Goal: Communication & Community: Answer question/provide support

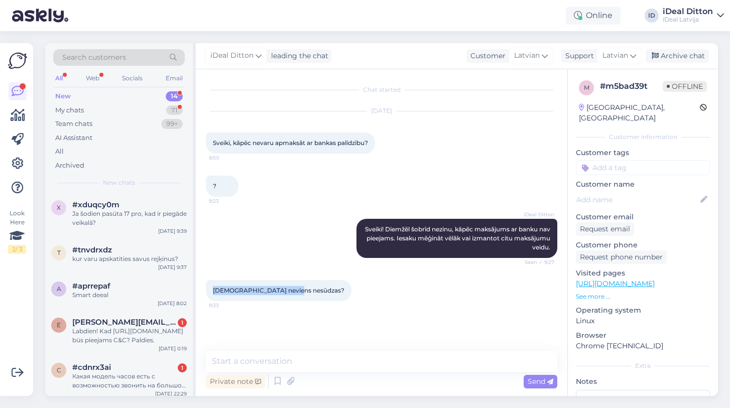
drag, startPoint x: 291, startPoint y: 292, endPoint x: 205, endPoint y: 286, distance: 86.0
click at [205, 286] on div "Chat started [DATE] Sveiki, kāpēc nevaru apmaksāt ar bankas palīdzību? 8:50 ? 9…" at bounding box center [381, 232] width 371 height 327
copy span "[DEMOGRAPHIC_DATA] neviens nesūdzas?"
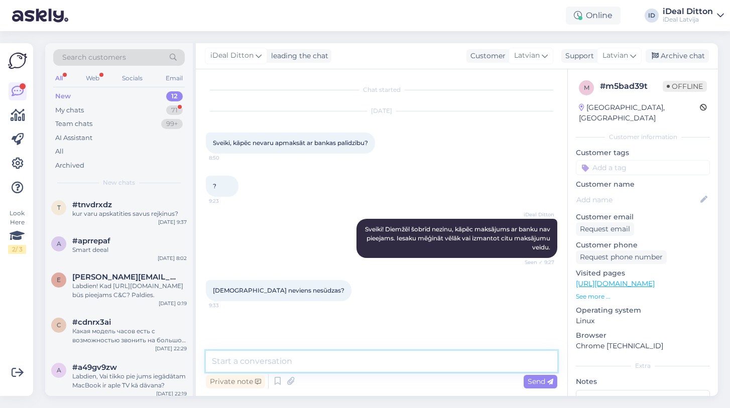
click at [257, 358] on textarea at bounding box center [381, 361] width 351 height 21
paste textarea "Nē, vairāk neviens nesūdzas. Kādu ierīci Jūs vēlaties apmaksāt? Iespējams, mēģi…"
type textarea "Nē, vairāk neviens nesūdzas. Kādu ierīci Jūs vēlaties apmaksāt? Iespējams, mēģi…"
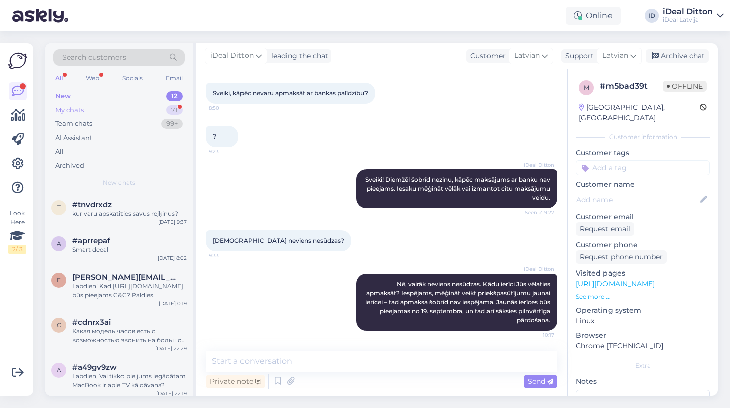
click at [83, 110] on div "My chats" at bounding box center [69, 110] width 29 height 10
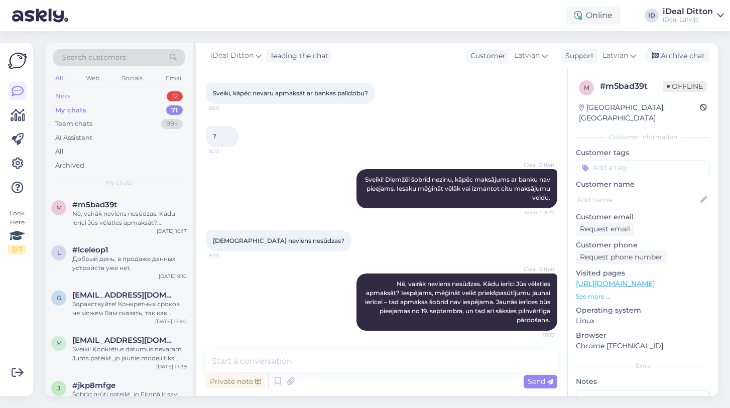
click at [68, 92] on div "New" at bounding box center [62, 96] width 15 height 10
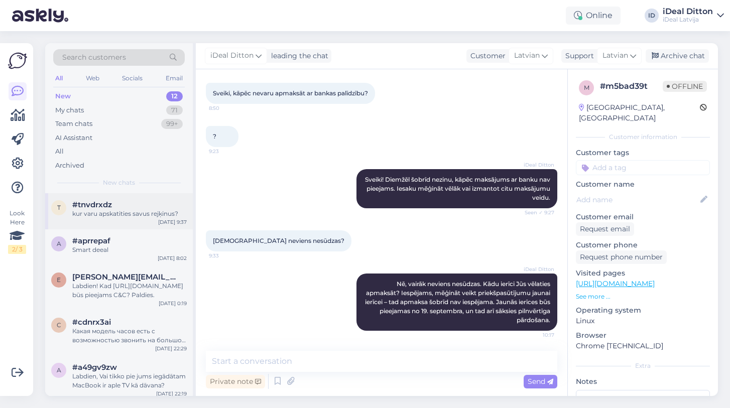
click at [93, 212] on div "kur varu apskatities savus rejķinus?" at bounding box center [129, 213] width 114 height 9
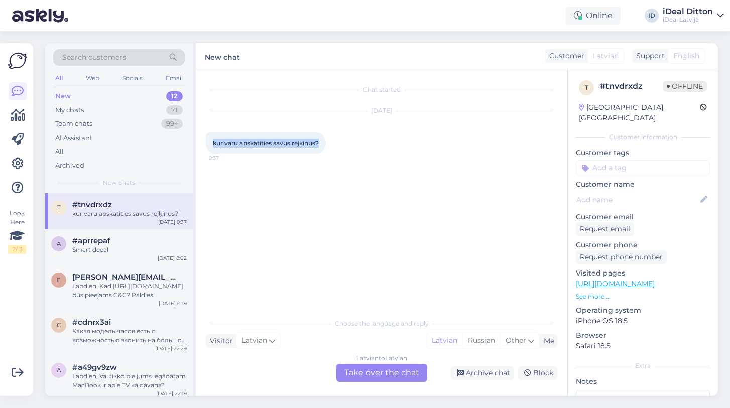
drag, startPoint x: 322, startPoint y: 144, endPoint x: 206, endPoint y: 136, distance: 116.2
click at [206, 136] on div "kur varu apskatities savus rejķinus? 9:37" at bounding box center [266, 143] width 120 height 21
copy span "kur varu apskatities savus rejķinus?"
click at [376, 364] on div "Latvian to Latvian Take over the chat" at bounding box center [381, 373] width 91 height 18
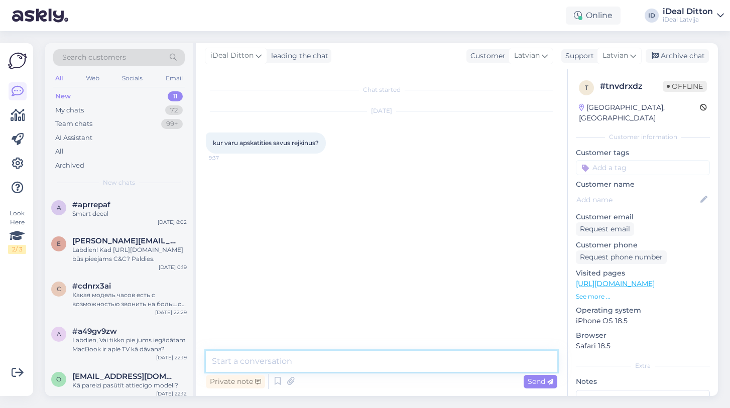
click at [349, 364] on textarea at bounding box center [381, 361] width 351 height 21
paste textarea "Labdien! Savus rēķinus varat atrast uz norādīto e-pasta adresi – tie tika nosūt…"
type textarea "Labdien! Savus rēķinus varat atrast uz norādīto e-pasta adresi – tie tika nosūt…"
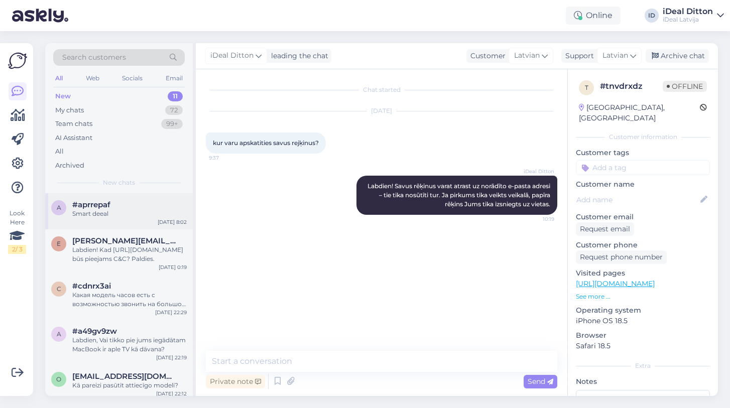
click at [101, 206] on span "#aprrepaf" at bounding box center [91, 204] width 38 height 9
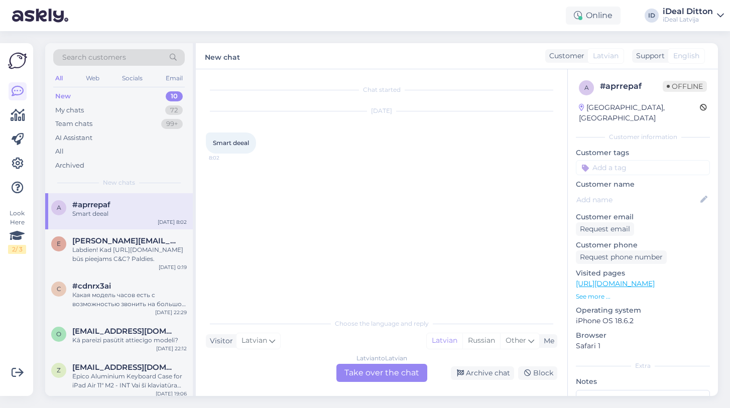
click at [367, 376] on div "Latvian to Latvian Take over the chat" at bounding box center [381, 373] width 91 height 18
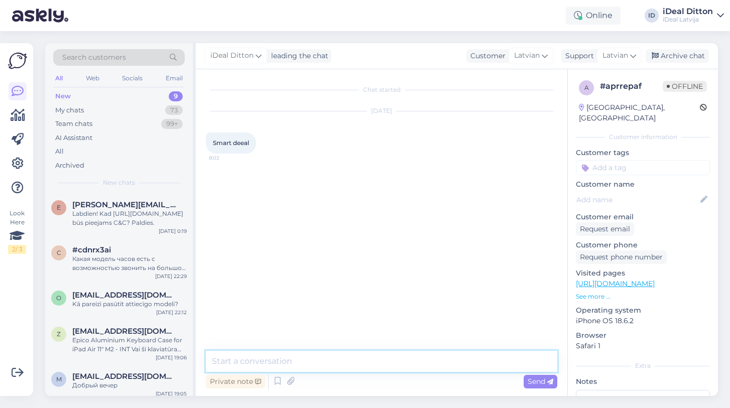
click at [338, 365] on textarea at bounding box center [381, 361] width 351 height 21
type textarea "Д"
type textarea "L"
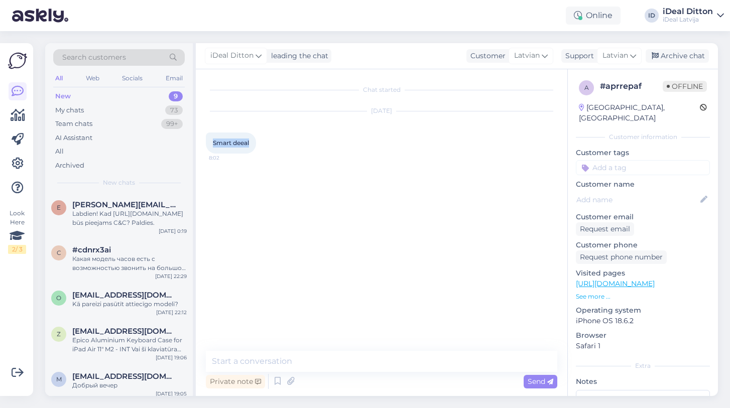
drag, startPoint x: 252, startPoint y: 142, endPoint x: 205, endPoint y: 142, distance: 47.2
click at [205, 142] on div "Chat started [DATE] Smart deeal 8:02 Private note Send" at bounding box center [381, 232] width 371 height 327
copy span "Smart deeal"
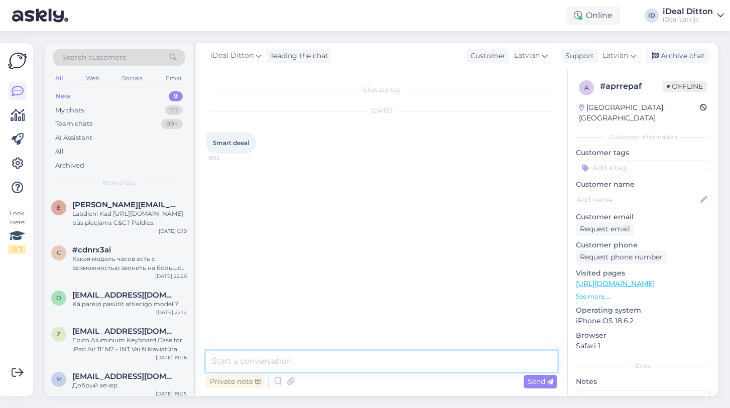
click at [265, 355] on textarea at bounding box center [381, 361] width 351 height 21
paste textarea "Sveiki! Vai varat, lūdzu, precizēt, ar ko tieši saistīts Jūsu jautājums par Sma…"
type textarea "Sveiki! Vai varat, lūdzu, precizēt, ar ko tieši saistīts Jūsu jautājums par Sma…"
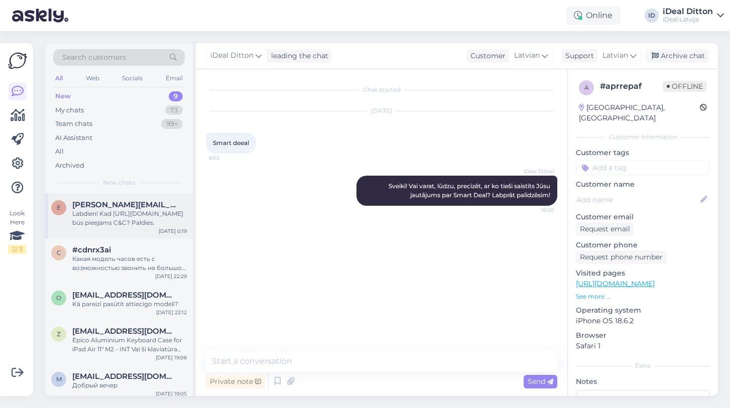
click at [118, 204] on span "[PERSON_NAME][EMAIL_ADDRESS][PERSON_NAME][DOMAIN_NAME]" at bounding box center [124, 204] width 104 height 9
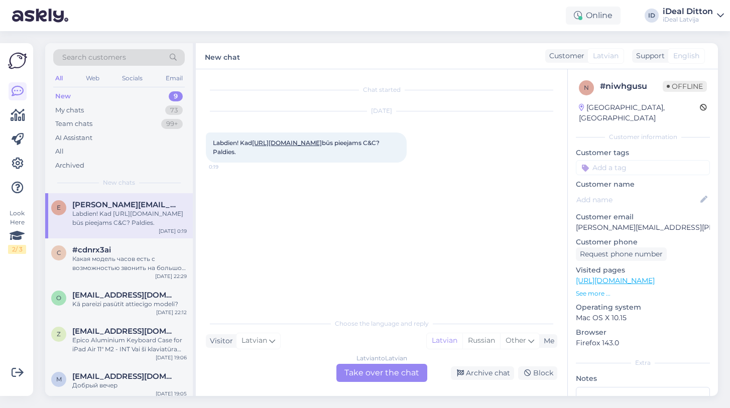
click at [252, 147] on link "[URL][DOMAIN_NAME]" at bounding box center [287, 143] width 70 height 8
drag, startPoint x: 244, startPoint y: 172, endPoint x: 202, endPoint y: 140, distance: 53.0
click at [202, 140] on div "Chat started [DATE] Labdien! Kad [URL][DOMAIN_NAME] būs pieejams C&C? Paldies. …" at bounding box center [381, 232] width 371 height 327
copy span "Labdien! Kad [URL][DOMAIN_NAME] būs pieejams C&C? Paldies."
click at [384, 377] on div "Latvian to Latvian Take over the chat" at bounding box center [381, 373] width 91 height 18
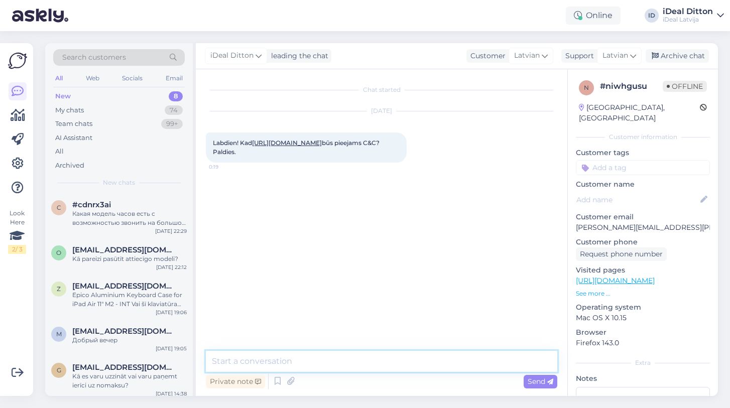
click at [331, 365] on textarea at bounding box center [381, 361] width 351 height 21
paste textarea "Labdien! Paldies par Jūsu jautājumu. Diemžēl pagaidām nav informācijas, kad šis…"
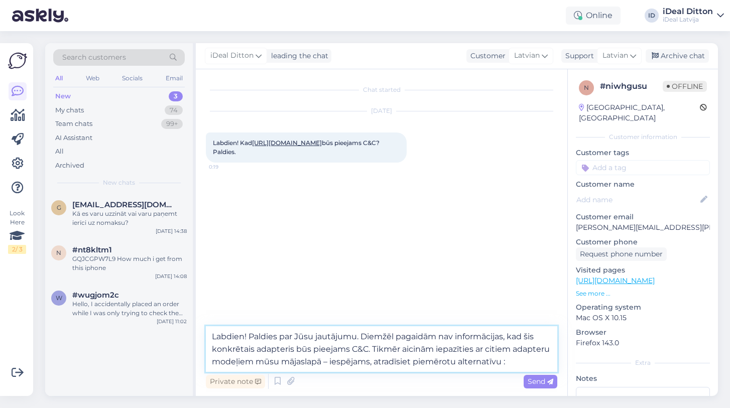
paste textarea "[URL][DOMAIN_NAME]"
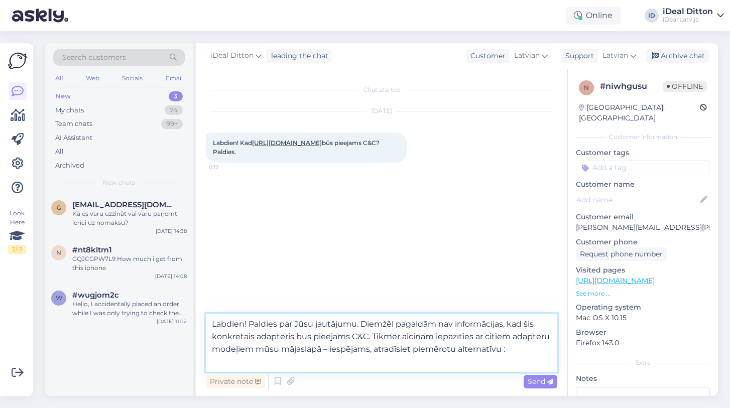
type textarea "Labdien! Paldies par Jūsu jautājumu. Diemžēl pagaidām nav informācijas, kad šis…"
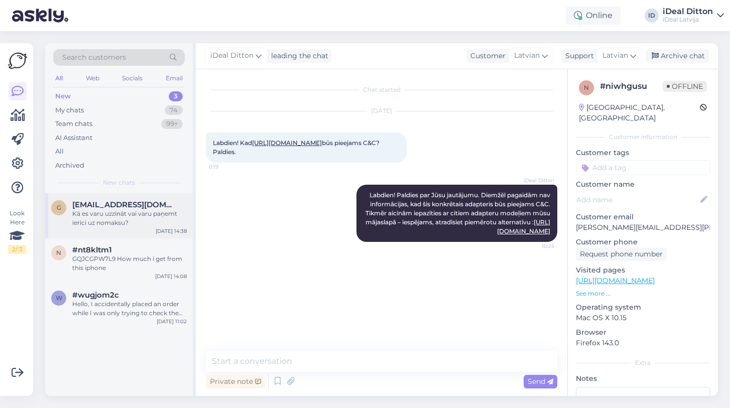
click at [148, 226] on div "g [EMAIL_ADDRESS][DOMAIN_NAME] Kā es varu uzzināt vai varu paņemt ierīci uz nom…" at bounding box center [119, 215] width 148 height 45
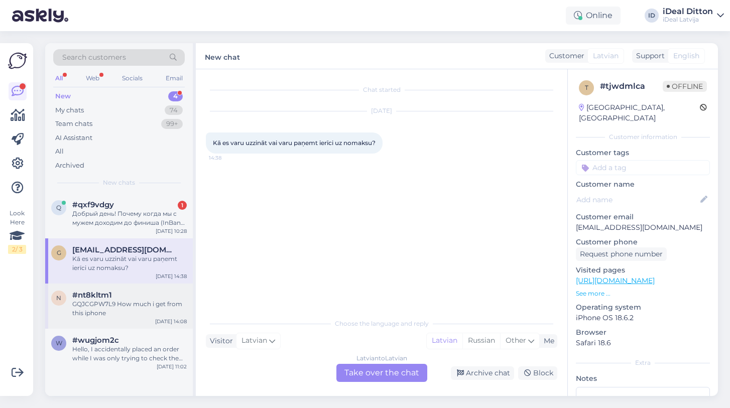
click at [127, 308] on div "GQJCGPW7L9 How much i get from this iphone" at bounding box center [129, 309] width 114 height 18
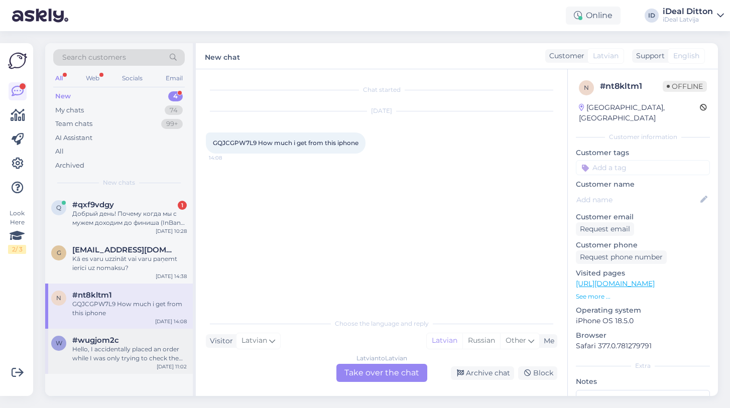
click at [105, 350] on div "Hello, I accidentally placed an order while I was only trying to check the deli…" at bounding box center [129, 354] width 114 height 18
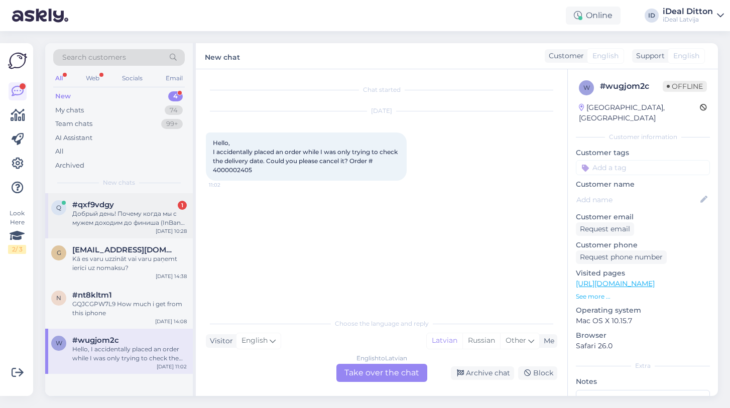
click at [122, 227] on div "q #qxf9vdgy 1 Добрый день! Почему когда мы с мужем доходим до финиша (InBank) и…" at bounding box center [119, 215] width 148 height 45
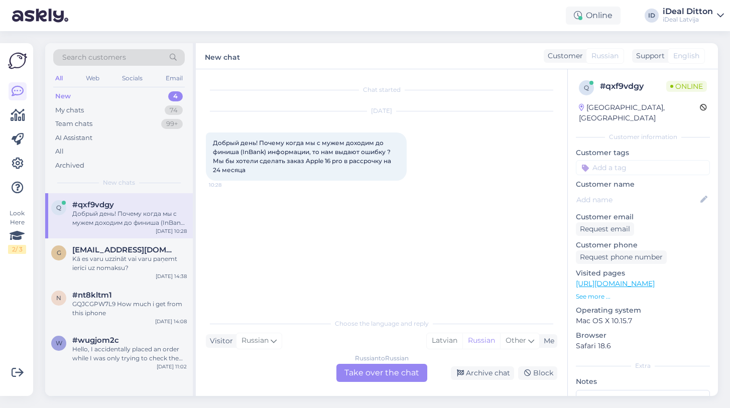
drag, startPoint x: 259, startPoint y: 176, endPoint x: 211, endPoint y: 141, distance: 59.6
click at [211, 141] on div "Добрый день! Почему когда мы с мужем доходим до финиша (InBank) информации, то …" at bounding box center [306, 157] width 201 height 48
copy span "Добрый день! Почему когда мы с мужем доходим до финиша (InBank) информации, то …"
click at [367, 377] on div "Russian to Russian Take over the chat" at bounding box center [381, 373] width 91 height 18
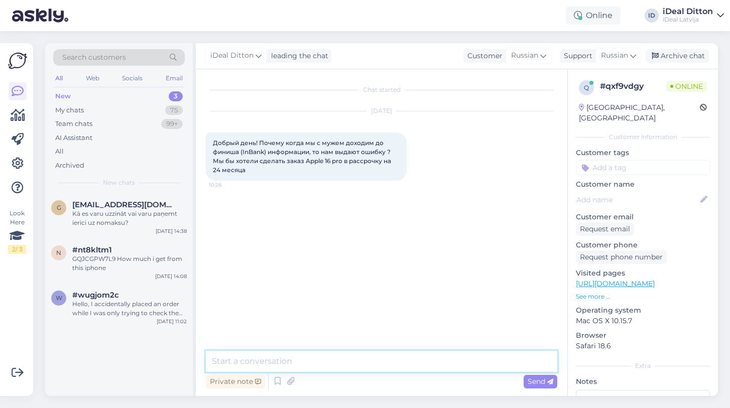
click at [295, 359] on textarea at bounding box center [381, 361] width 351 height 21
paste textarea "Добрый день! Возможно, при оформлении заявки через InBank возникла техническая …"
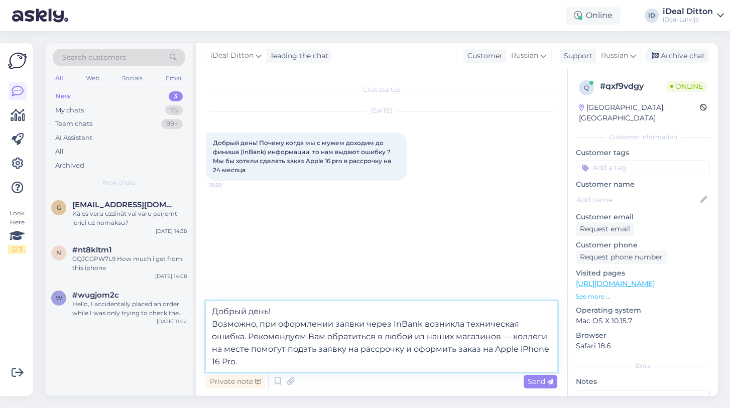
click at [214, 325] on textarea "Добрый день! Возможно, при оформлении заявки через InBank возникла техническая …" at bounding box center [381, 336] width 351 height 71
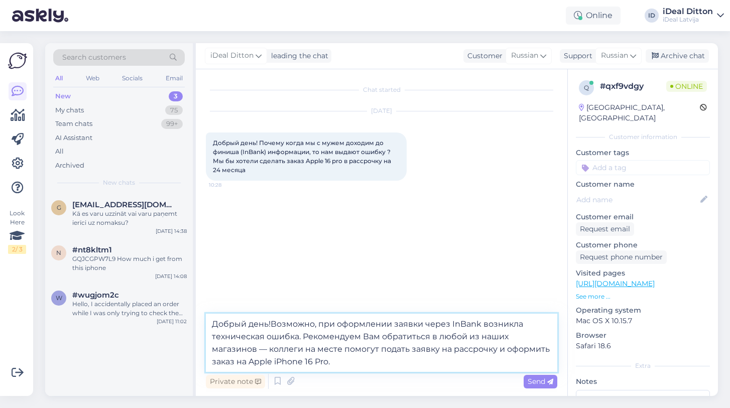
type textarea "Добрый день! Возможно, при оформлении заявки через InBank возникла техническая …"
click at [350, 362] on textarea "Добрый день! Возможно, при оформлении заявки через InBank возникла техническая …" at bounding box center [381, 343] width 351 height 58
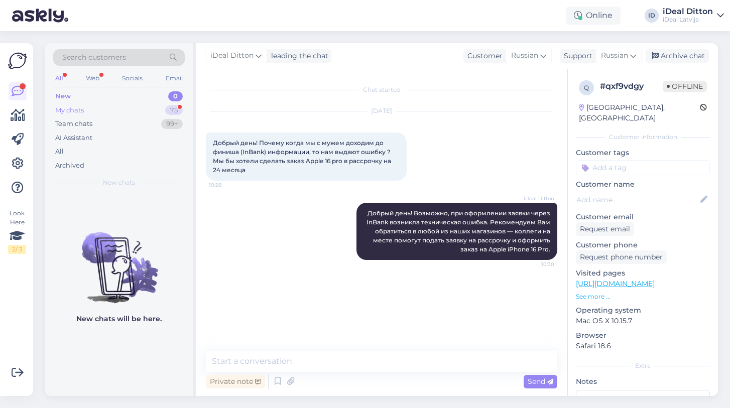
click at [68, 106] on div "My chats" at bounding box center [69, 110] width 29 height 10
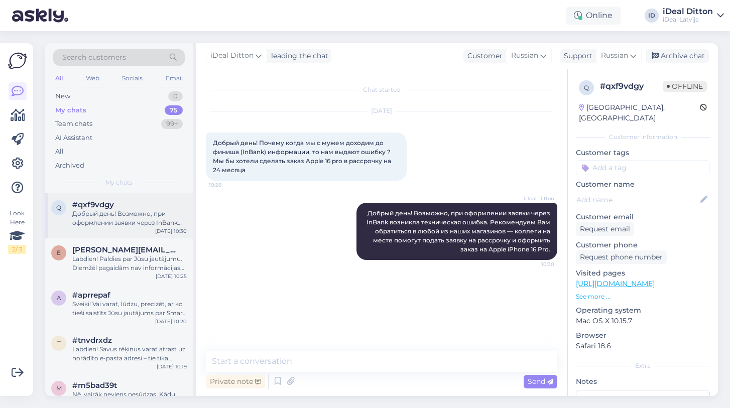
click at [132, 224] on div "Добрый день! Возможно, при оформлении заявки через InBank возникла техническая …" at bounding box center [129, 218] width 114 height 18
click at [127, 254] on div "Labdien! Paldies par Jūsu jautājumu. Diemžēl pagaidām nav informācijas, kad šis…" at bounding box center [129, 263] width 114 height 18
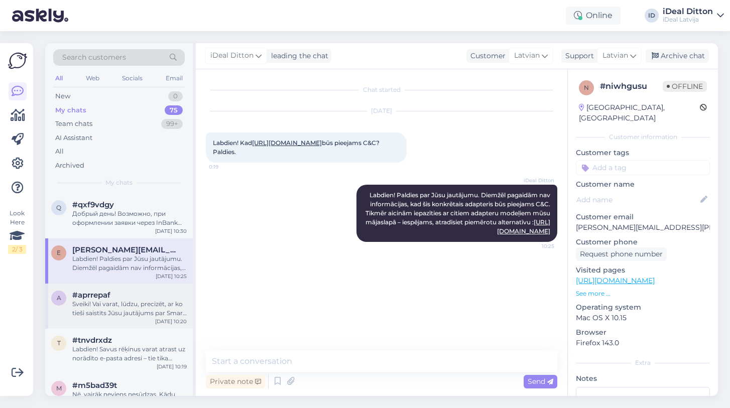
click at [126, 306] on div "Sveiki! Vai varat, lūdzu, precizēt, ar ko tieši saistīts Jūsu jautājums par Sma…" at bounding box center [129, 309] width 114 height 18
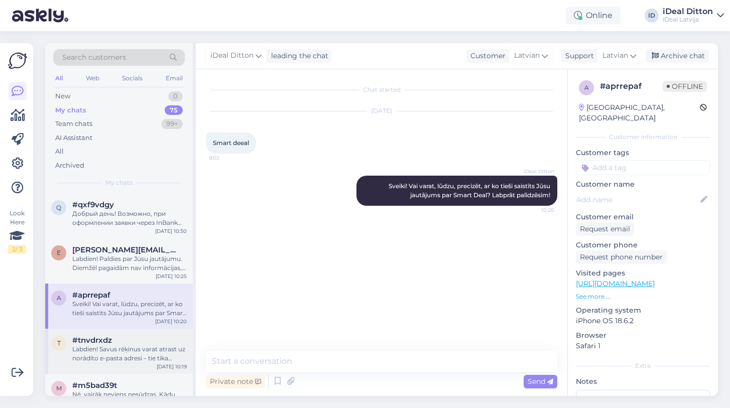
click at [105, 352] on div "Labdien! Savus rēķinus varat atrast uz norādīto e-pasta adresi – tie tika nosūt…" at bounding box center [129, 354] width 114 height 18
